Goal: Task Accomplishment & Management: Manage account settings

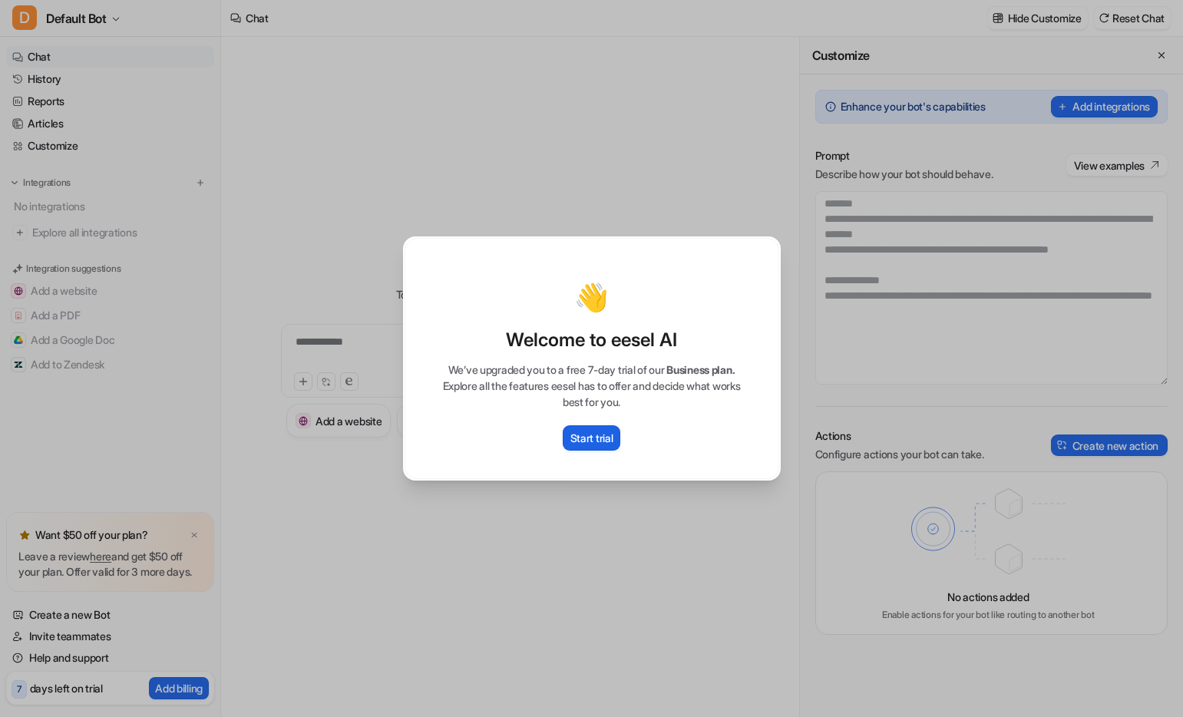
click at [606, 439] on p "Start trial" at bounding box center [591, 438] width 43 height 16
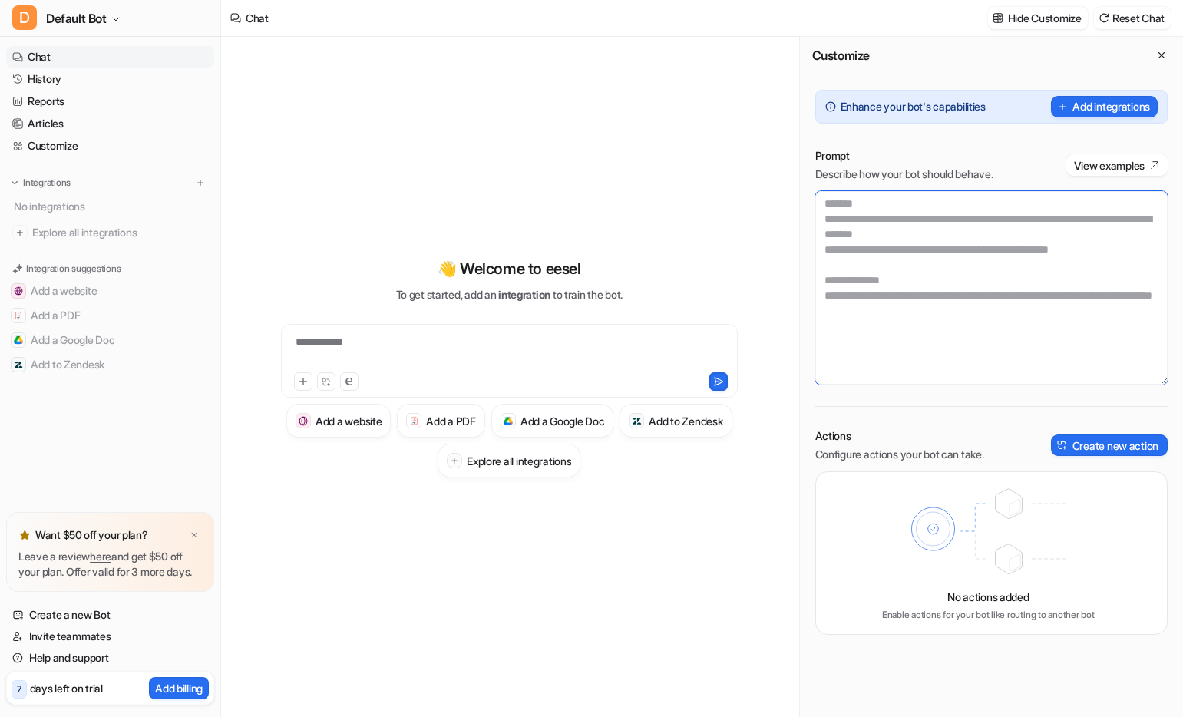
click at [932, 314] on textarea at bounding box center [991, 287] width 352 height 193
click at [571, 465] on h3 "Explore all integrations" at bounding box center [519, 461] width 104 height 16
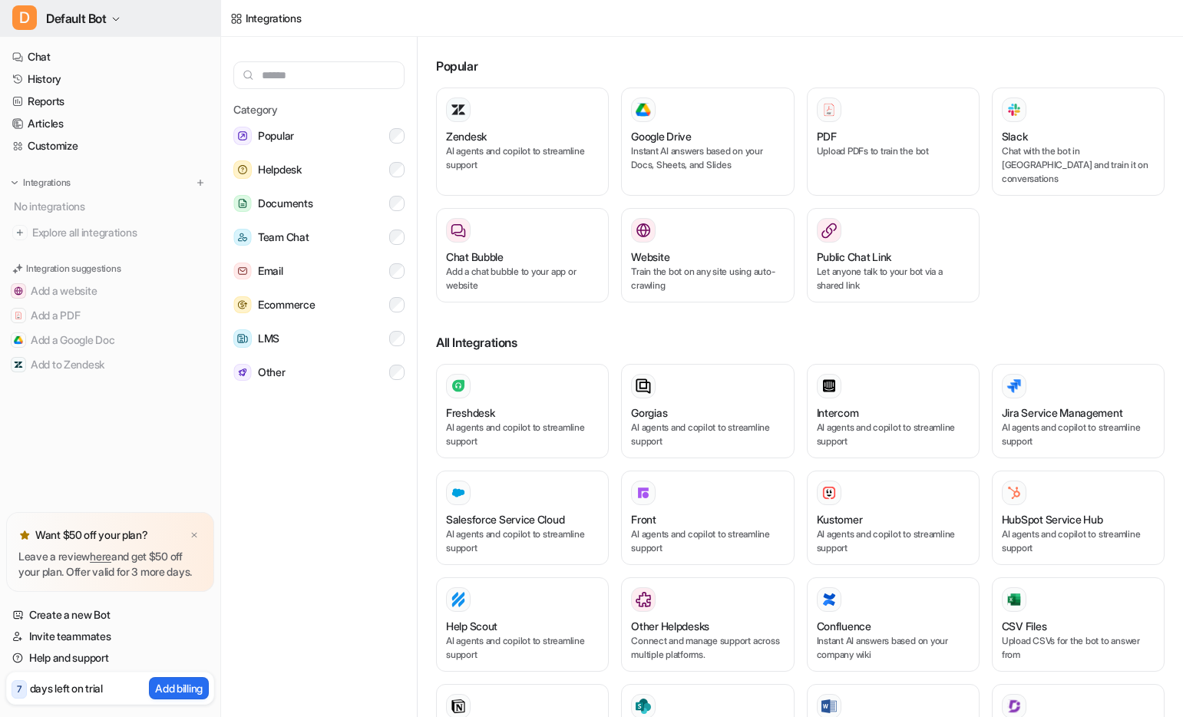
click at [117, 15] on icon "button" at bounding box center [115, 19] width 9 height 9
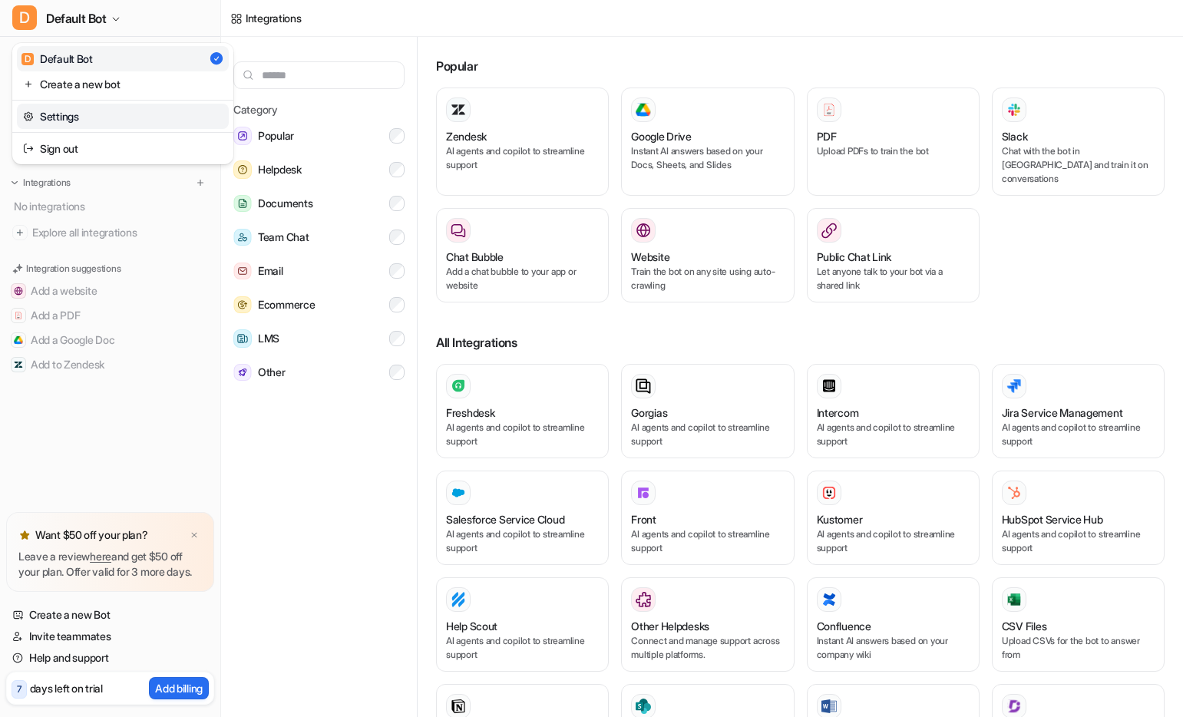
click at [83, 115] on link "Settings" at bounding box center [123, 116] width 212 height 25
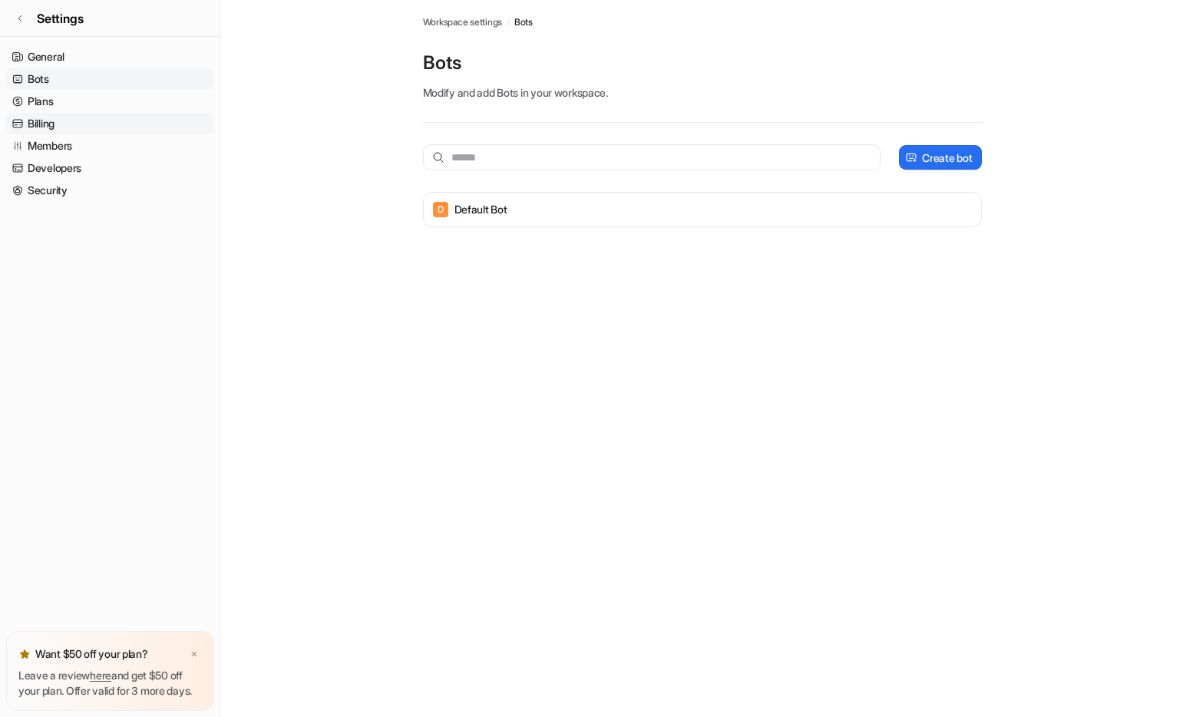
click at [48, 124] on link "Billing" at bounding box center [110, 123] width 208 height 21
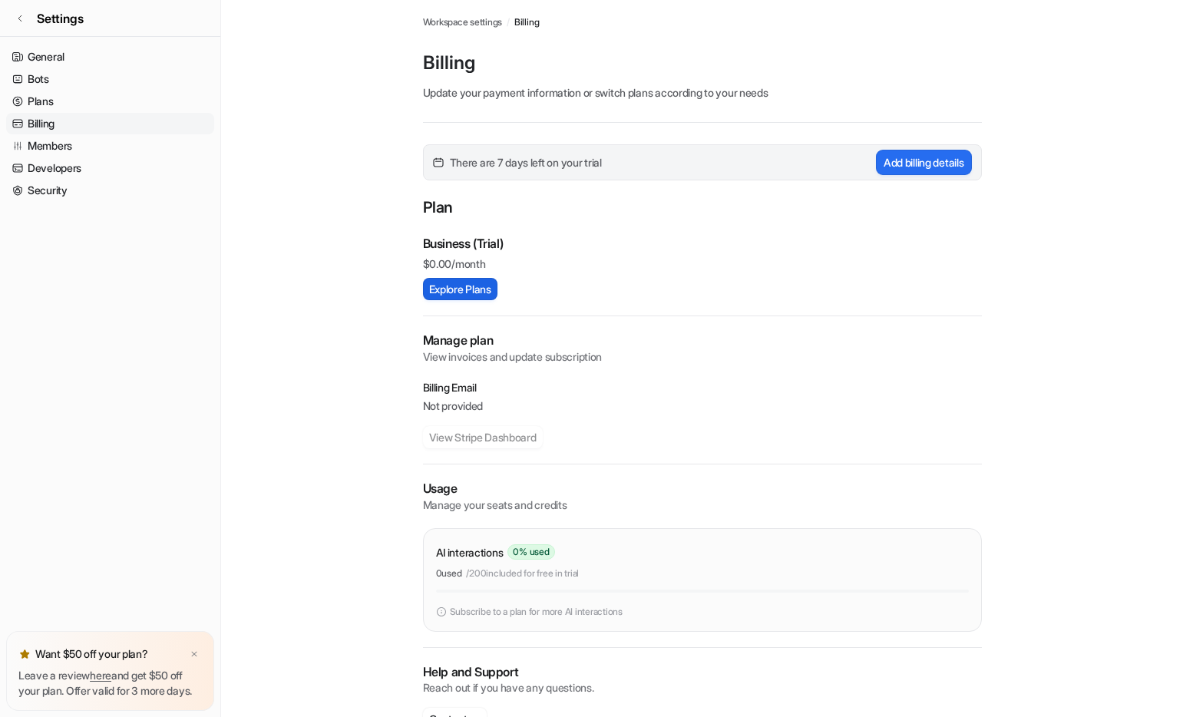
click at [466, 282] on button "Explore Plans" at bounding box center [460, 289] width 74 height 22
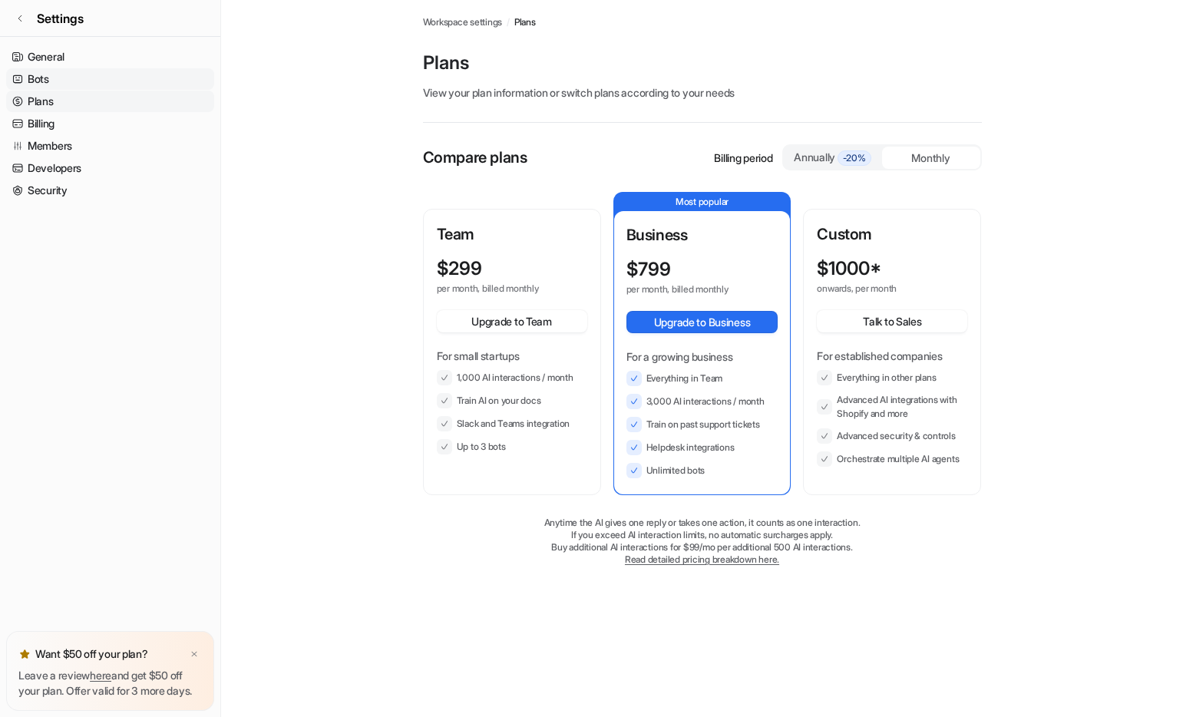
click at [75, 74] on link "Bots" at bounding box center [110, 78] width 208 height 21
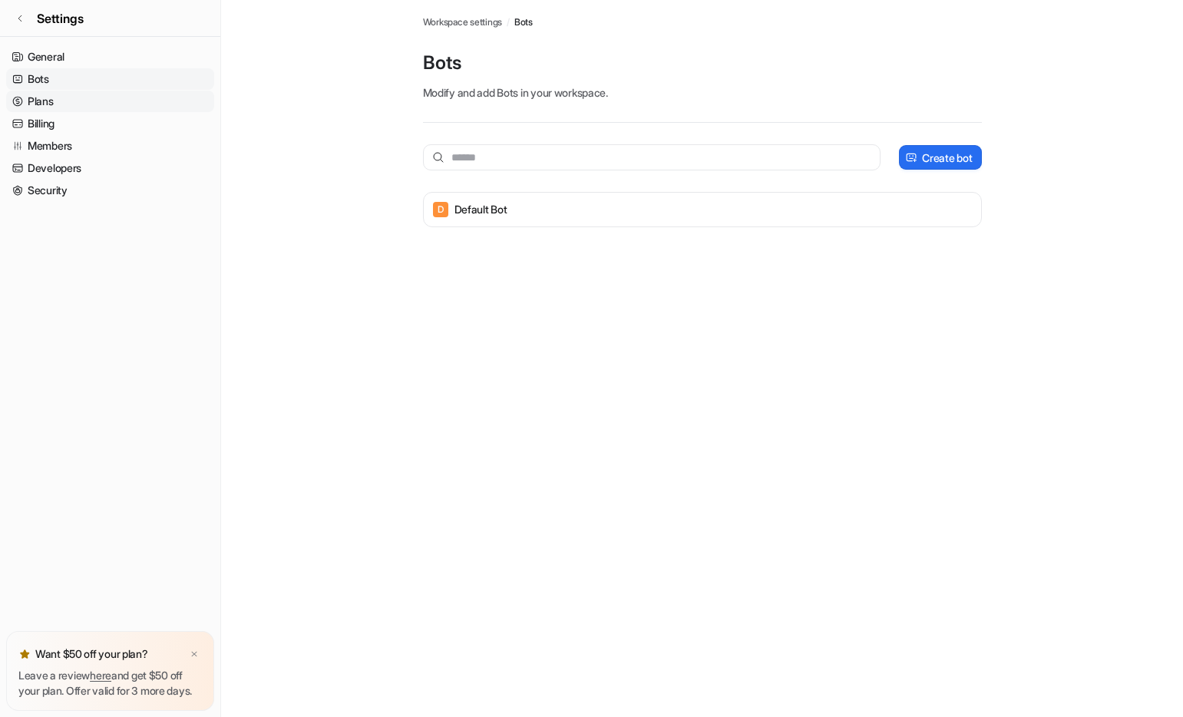
click at [66, 95] on link "Plans" at bounding box center [110, 101] width 208 height 21
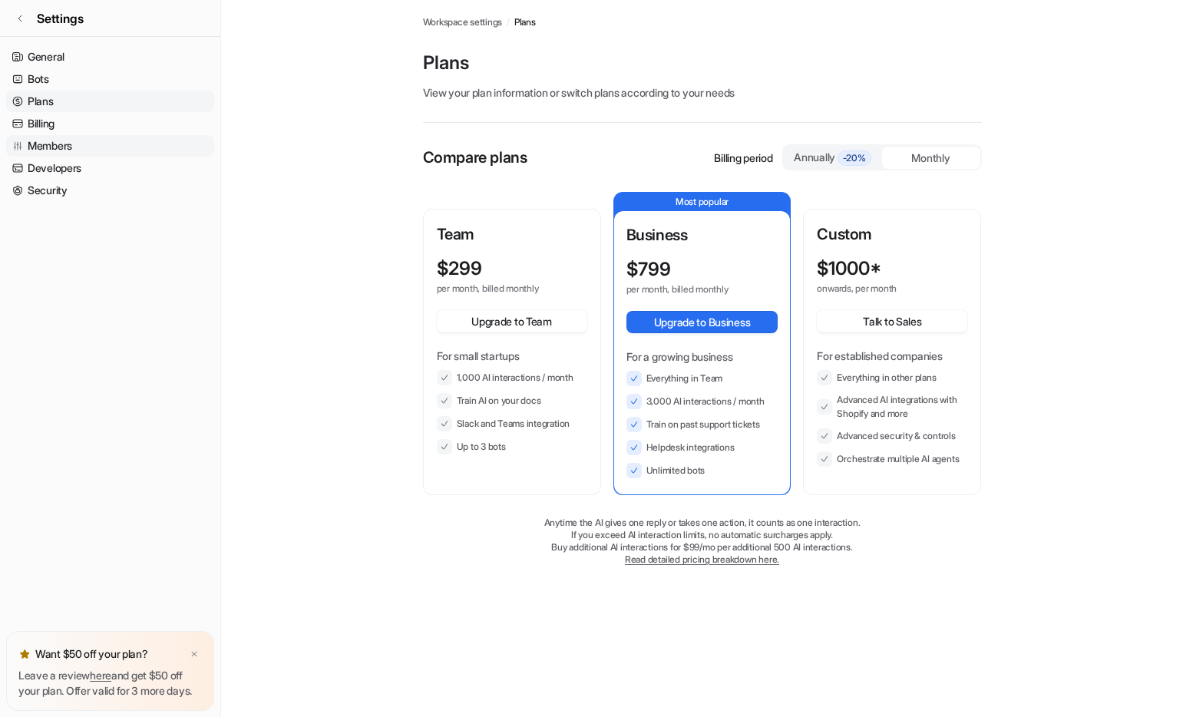
click at [63, 139] on link "Members" at bounding box center [110, 145] width 208 height 21
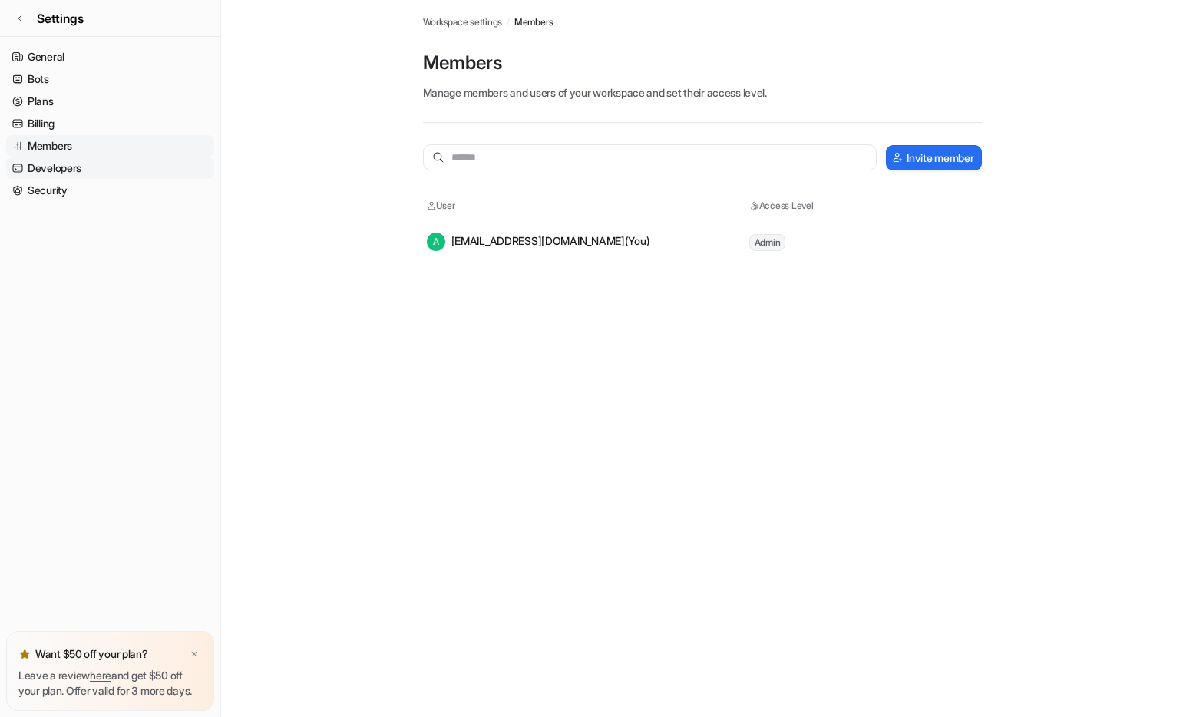
click at [66, 162] on link "Developers" at bounding box center [110, 167] width 208 height 21
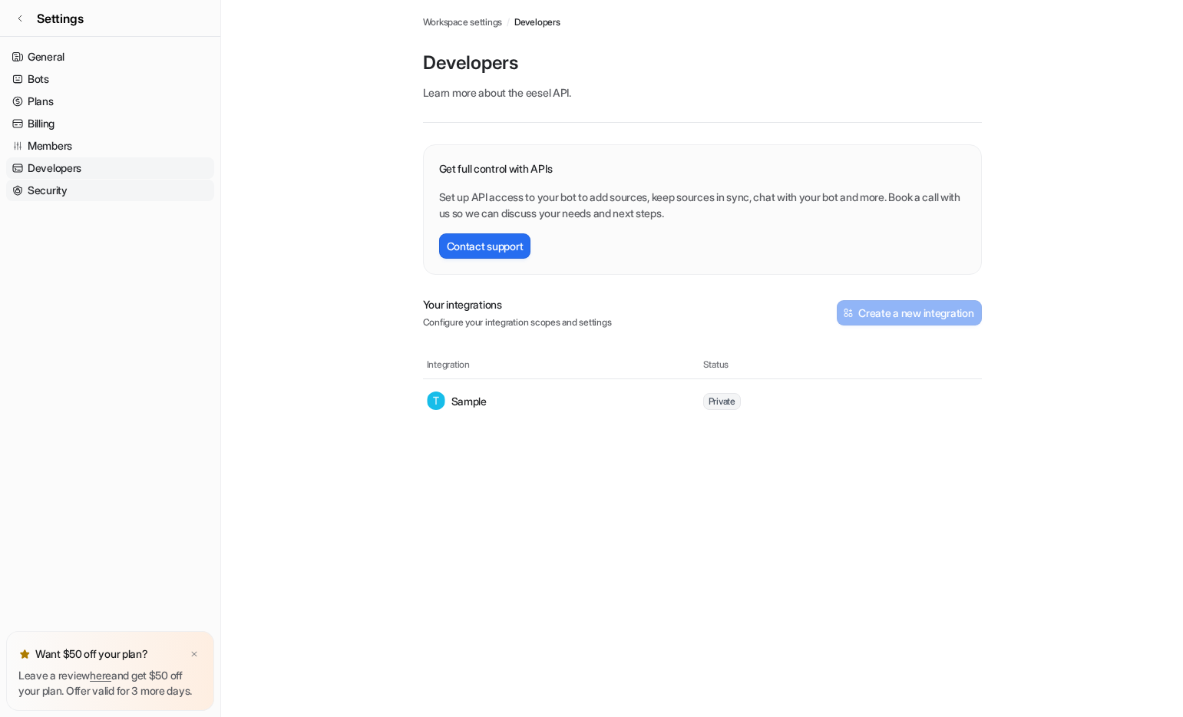
click at [48, 190] on link "Security" at bounding box center [110, 190] width 208 height 21
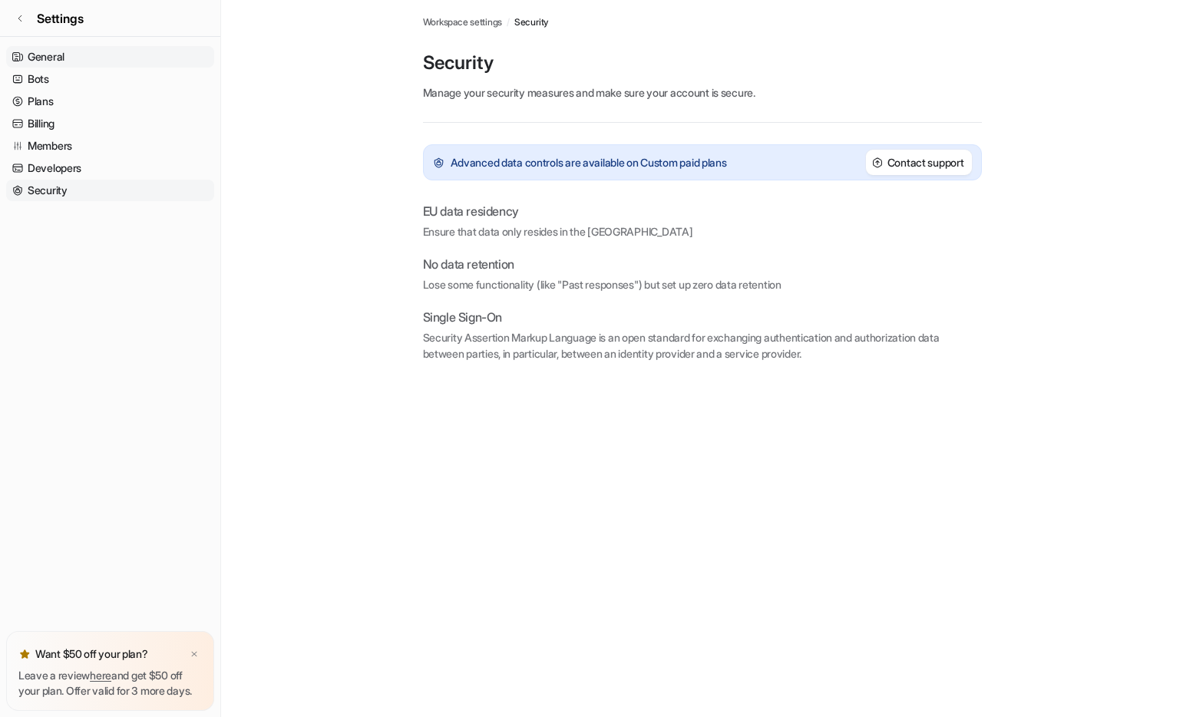
click at [63, 54] on link "General" at bounding box center [110, 56] width 208 height 21
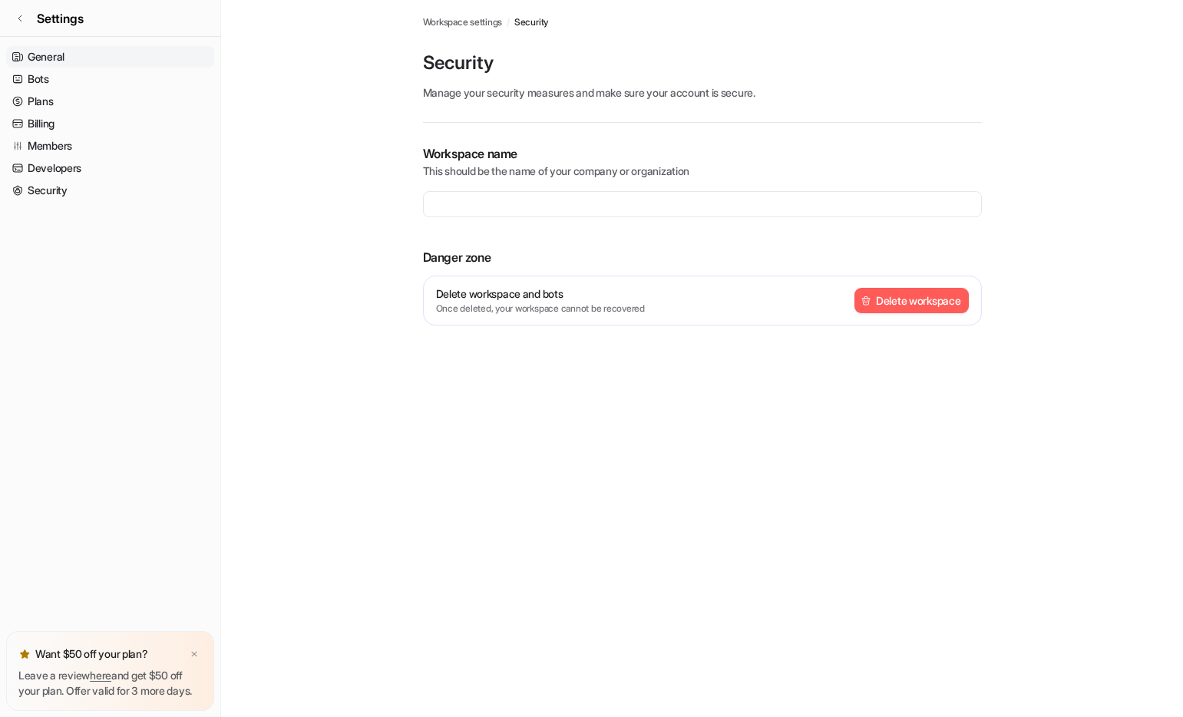
type input "**********"
